Goal: Transaction & Acquisition: Purchase product/service

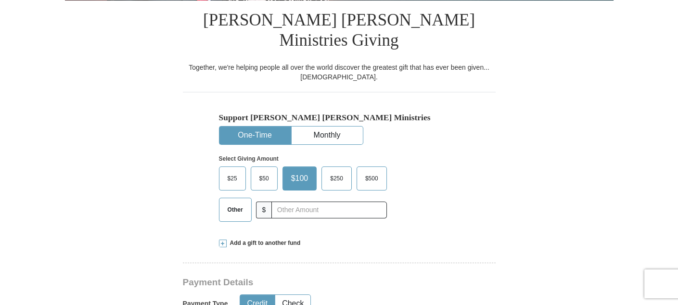
scroll to position [240, 0]
click at [299, 171] on span "$100" at bounding box center [299, 178] width 27 height 14
click at [0, 0] on input "$100" at bounding box center [0, 0] width 0 height 0
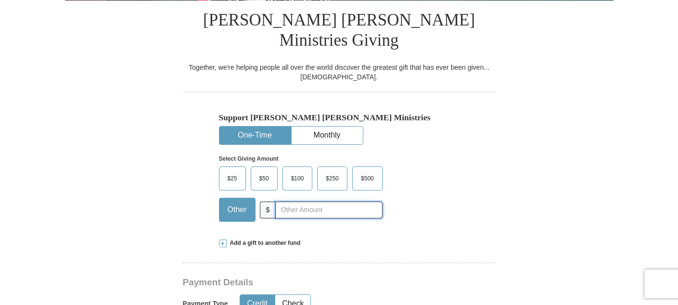
drag, startPoint x: 283, startPoint y: 190, endPoint x: 287, endPoint y: 207, distance: 16.8
click at [283, 201] on input "text" at bounding box center [328, 209] width 107 height 17
click at [222, 239] on span at bounding box center [223, 243] width 8 height 8
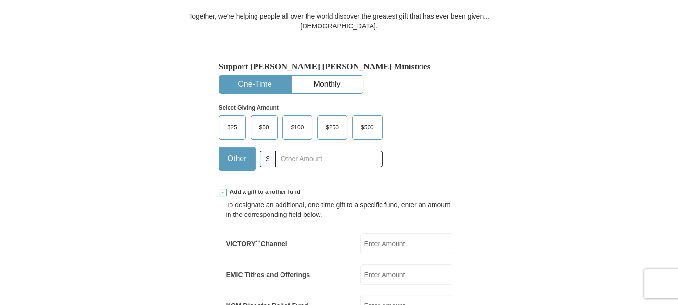
scroll to position [337, 0]
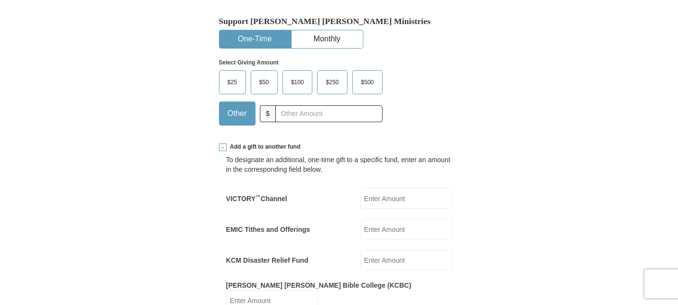
click at [377, 219] on input "EMIC Tithes and Offerings" at bounding box center [406, 229] width 92 height 21
type input "17"
click at [370, 188] on input "VICTORY ™ Channel" at bounding box center [406, 198] width 92 height 21
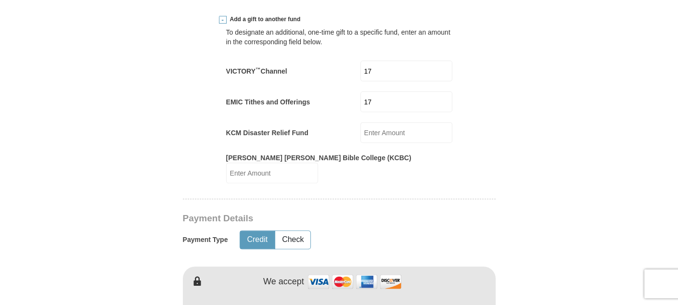
scroll to position [481, 0]
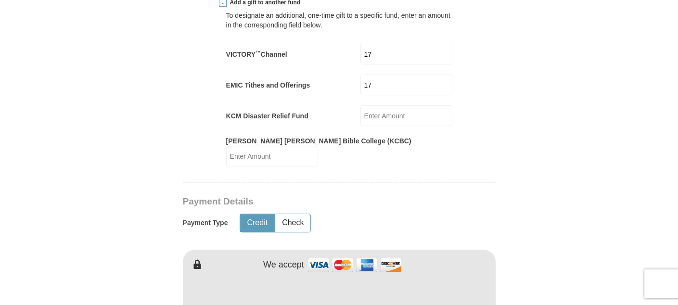
type input "17"
click at [255, 214] on button "Credit" at bounding box center [257, 223] width 34 height 18
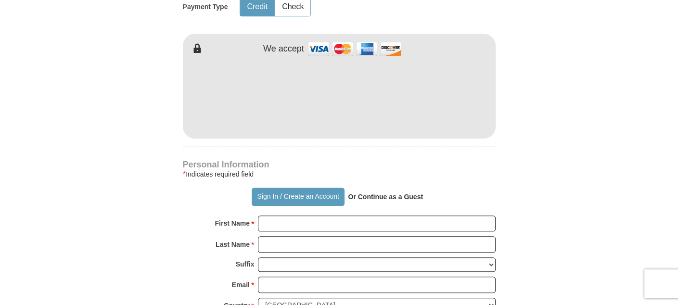
scroll to position [721, 0]
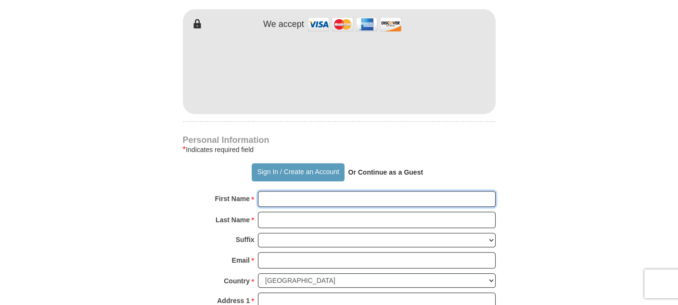
drag, startPoint x: 270, startPoint y: 166, endPoint x: 280, endPoint y: 166, distance: 10.6
click at [270, 191] on input "First Name *" at bounding box center [377, 199] width 238 height 16
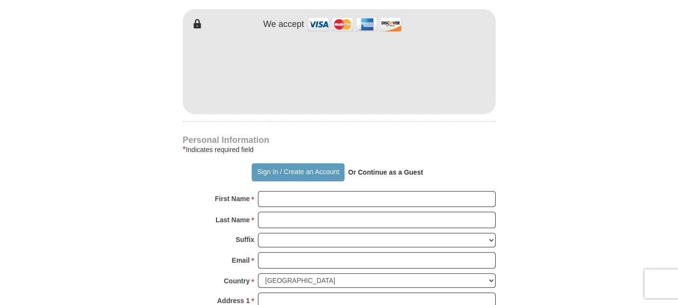
drag, startPoint x: 264, startPoint y: 168, endPoint x: 223, endPoint y: 171, distance: 40.5
click at [223, 192] on strong "First Name" at bounding box center [232, 198] width 35 height 13
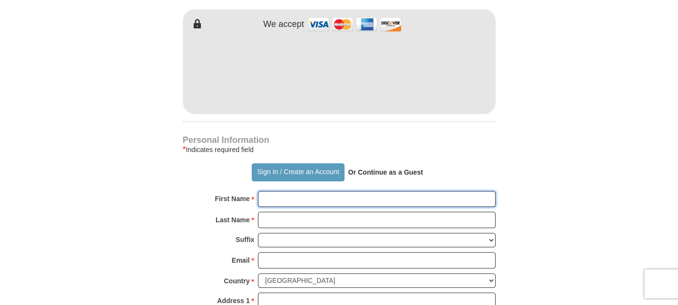
click at [258, 191] on input "First Name *" at bounding box center [377, 199] width 238 height 16
click at [259, 191] on input "First Name *" at bounding box center [377, 199] width 238 height 16
type input "Bonny"
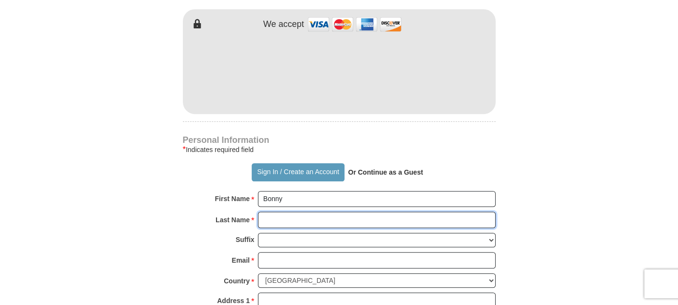
click at [267, 212] on input "Last Name *" at bounding box center [377, 220] width 238 height 16
type input "Rice"
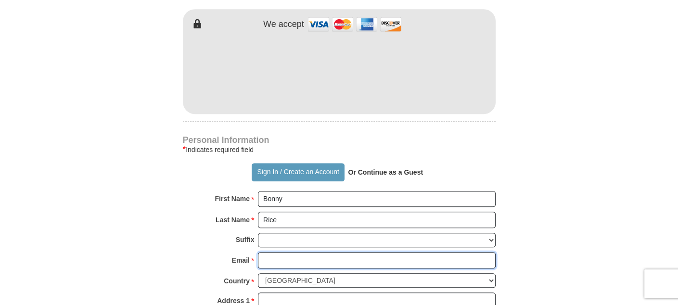
click at [267, 252] on input "Email *" at bounding box center [377, 260] width 238 height 16
type input "[EMAIL_ADDRESS][DOMAIN_NAME]"
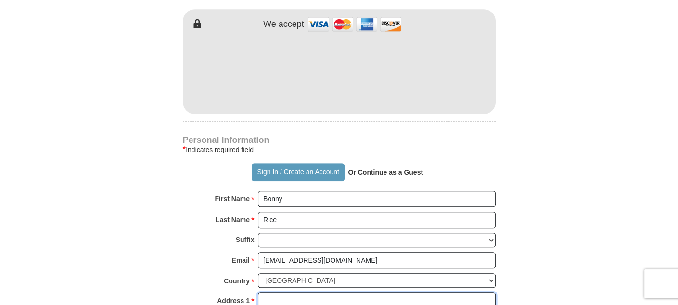
type input "1753 [GEOGRAPHIC_DATA]"
type input "CLEARLAKE OAKS"
select select "CA"
type input "95423"
type input "7078506799"
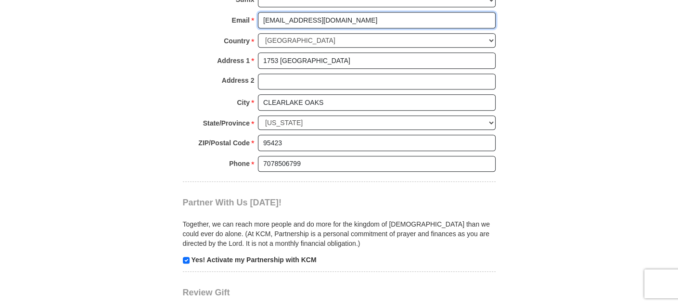
scroll to position [962, 0]
click at [188, 256] on input "checkbox" at bounding box center [186, 259] width 7 height 7
checkbox input "false"
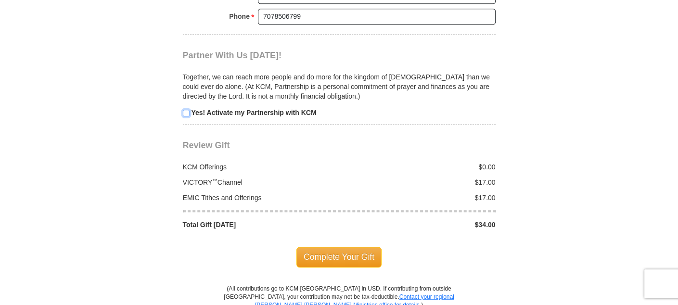
scroll to position [1106, 0]
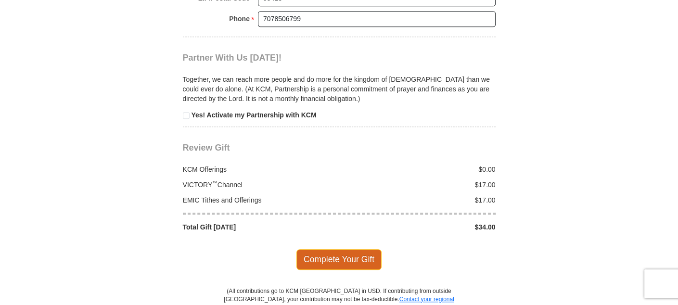
click at [345, 249] on span "Complete Your Gift" at bounding box center [338, 259] width 85 height 20
